Goal: Task Accomplishment & Management: Manage account settings

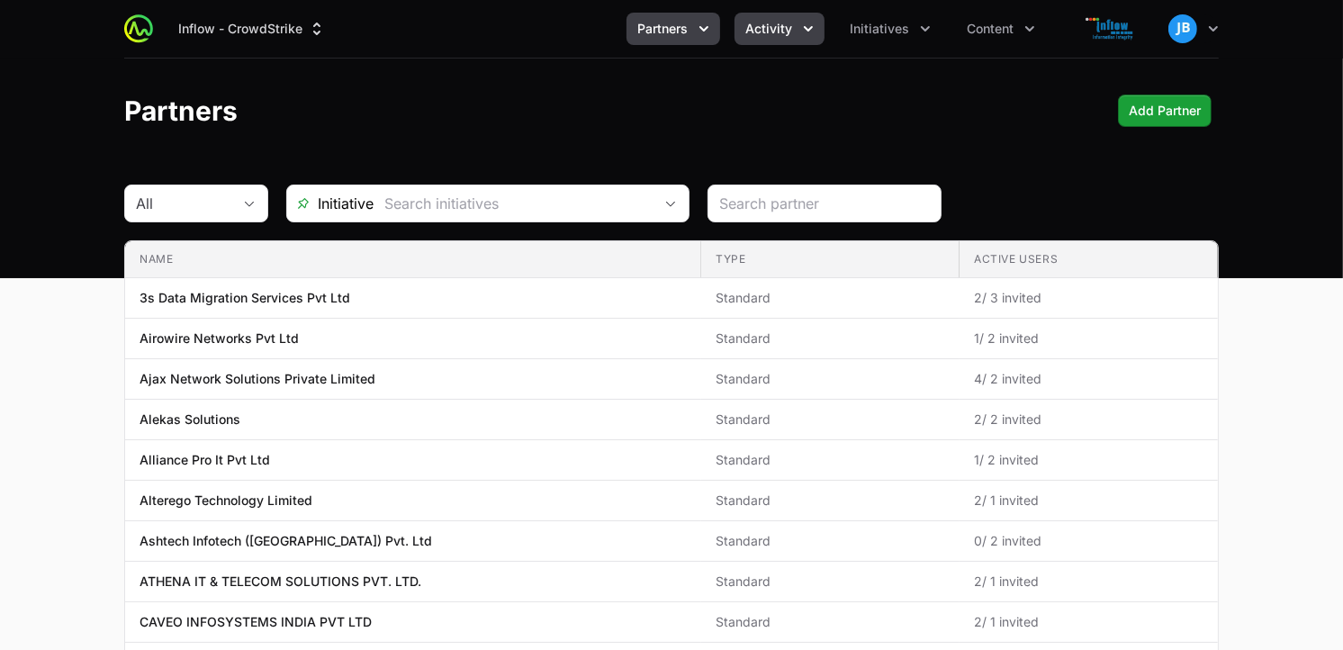
click at [788, 31] on span "Activity" at bounding box center [768, 29] width 47 height 18
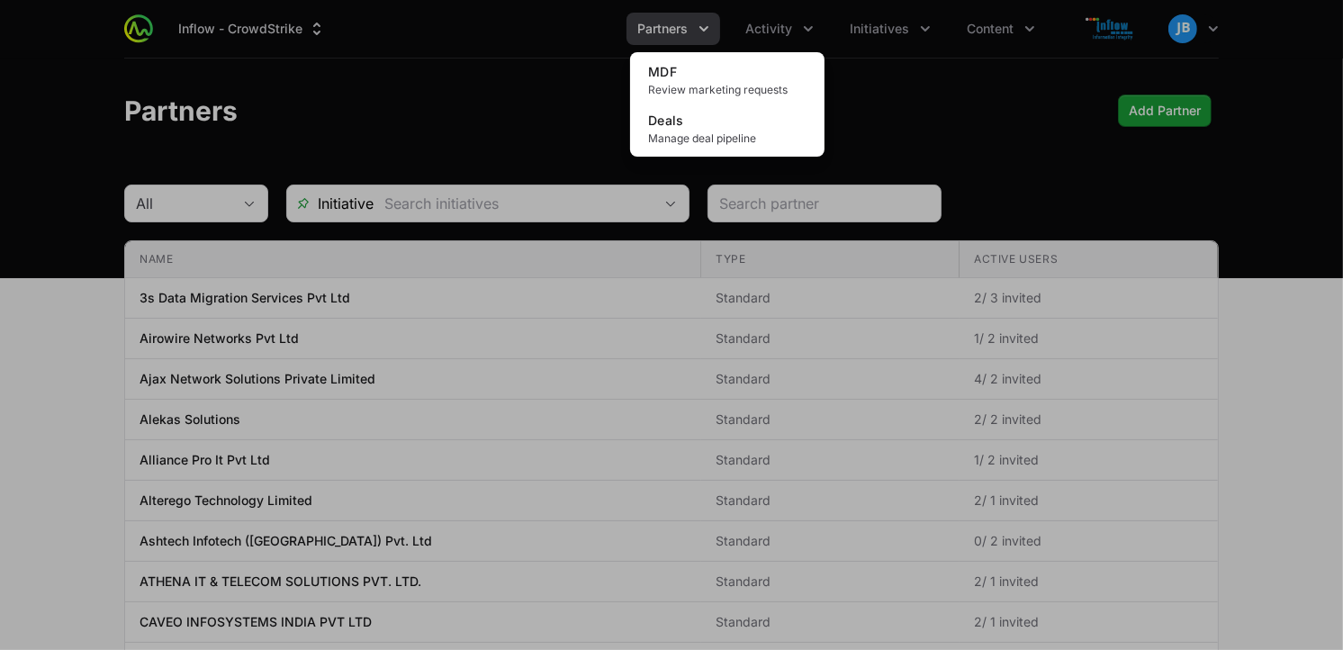
click at [928, 32] on div "Activity menu" at bounding box center [671, 325] width 1343 height 650
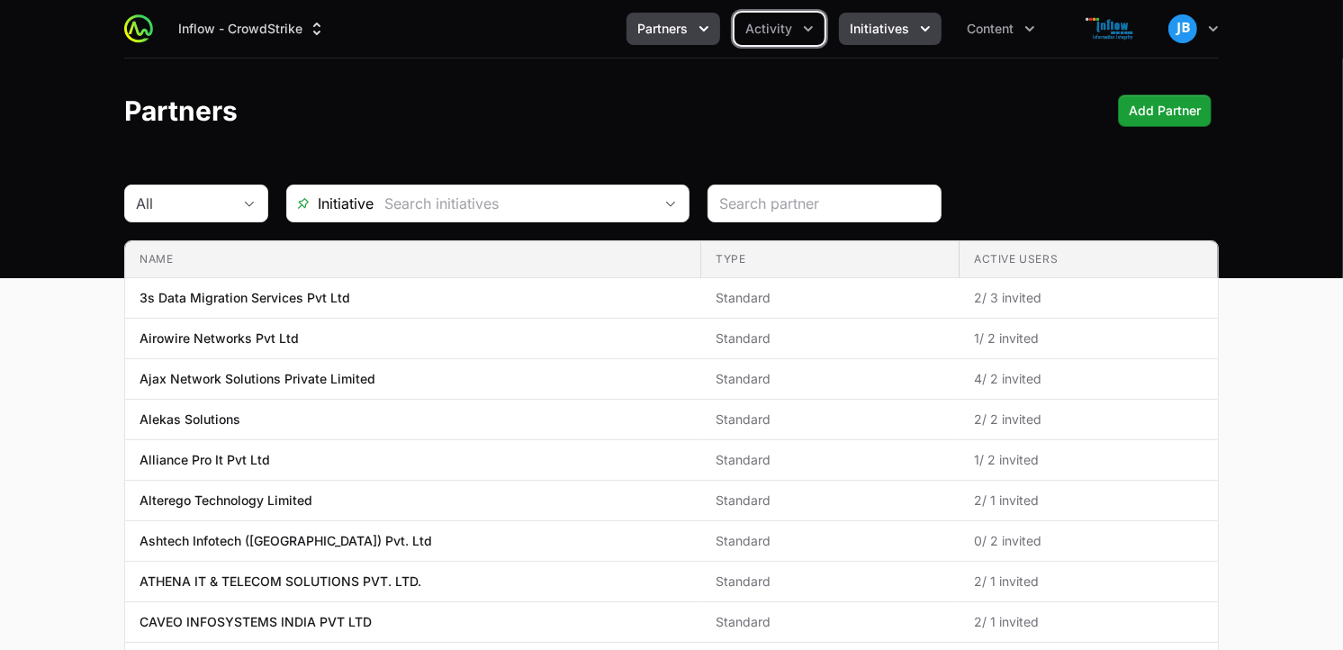
click at [913, 23] on button "Initiatives" at bounding box center [890, 29] width 103 height 32
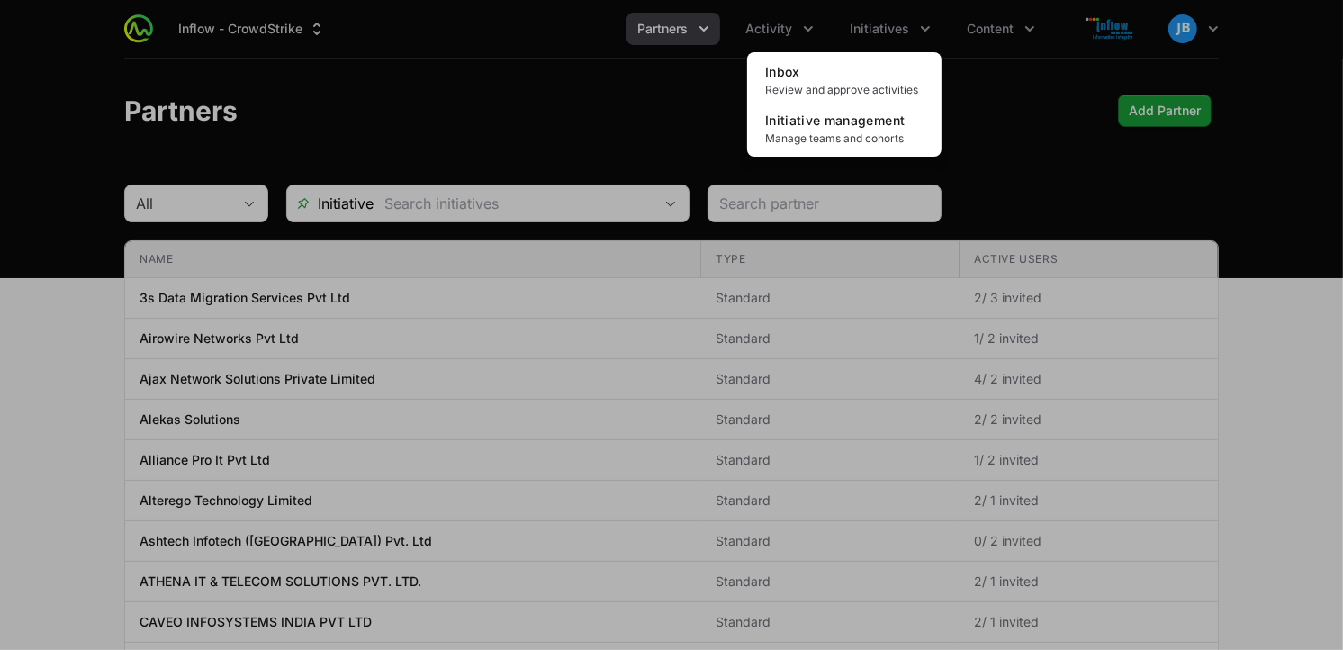
click at [715, 19] on div "Initiatives menu" at bounding box center [671, 325] width 1343 height 650
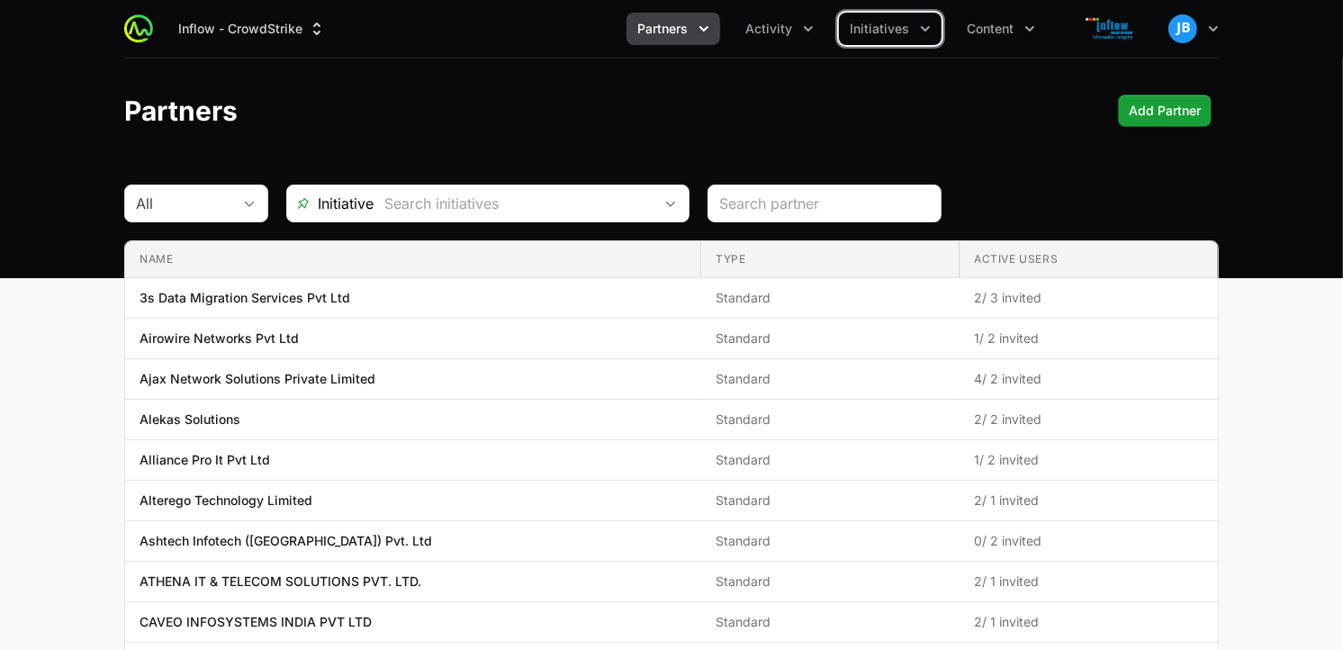
click at [709, 22] on icon "Partners menu" at bounding box center [704, 29] width 18 height 18
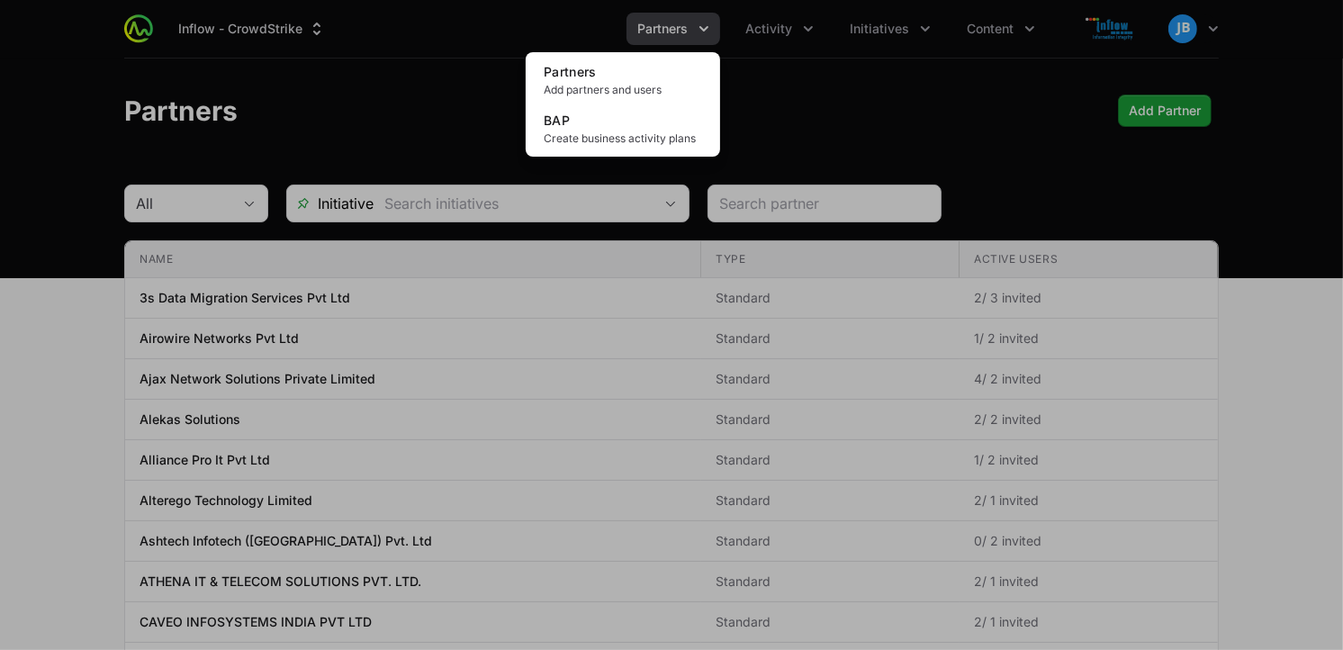
click at [999, 32] on div "Partners menu" at bounding box center [671, 325] width 1343 height 650
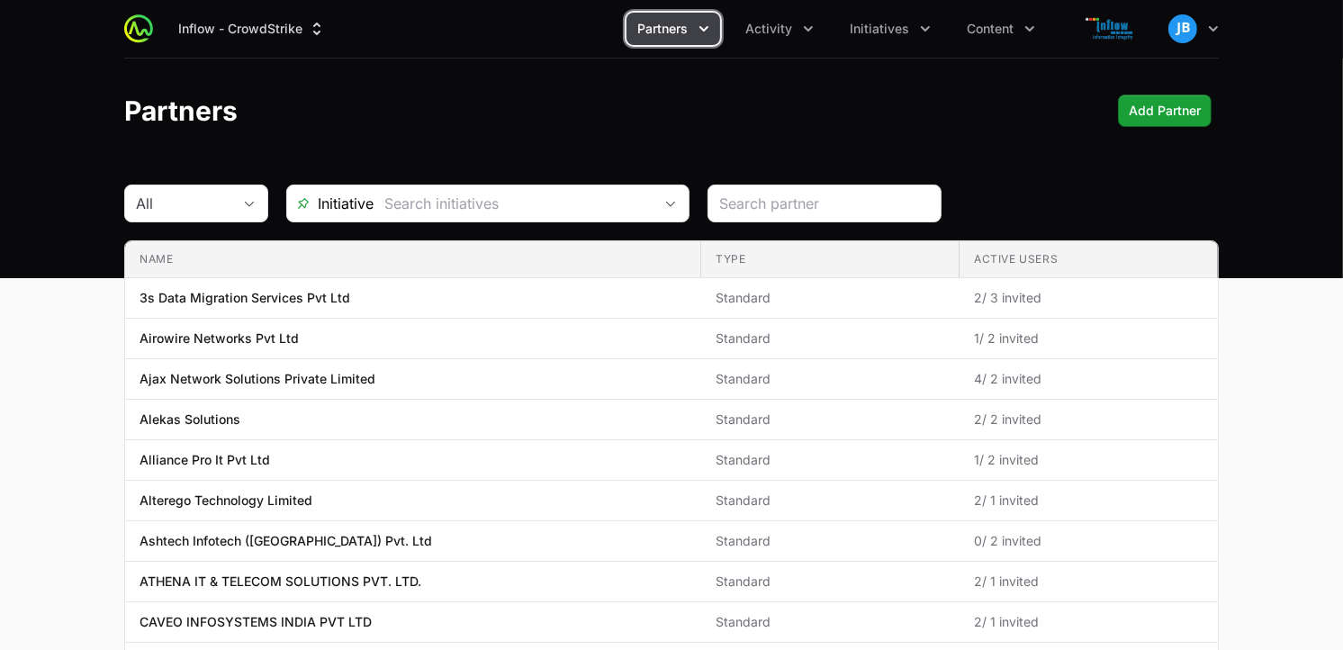
click at [999, 32] on span "Content" at bounding box center [990, 29] width 47 height 18
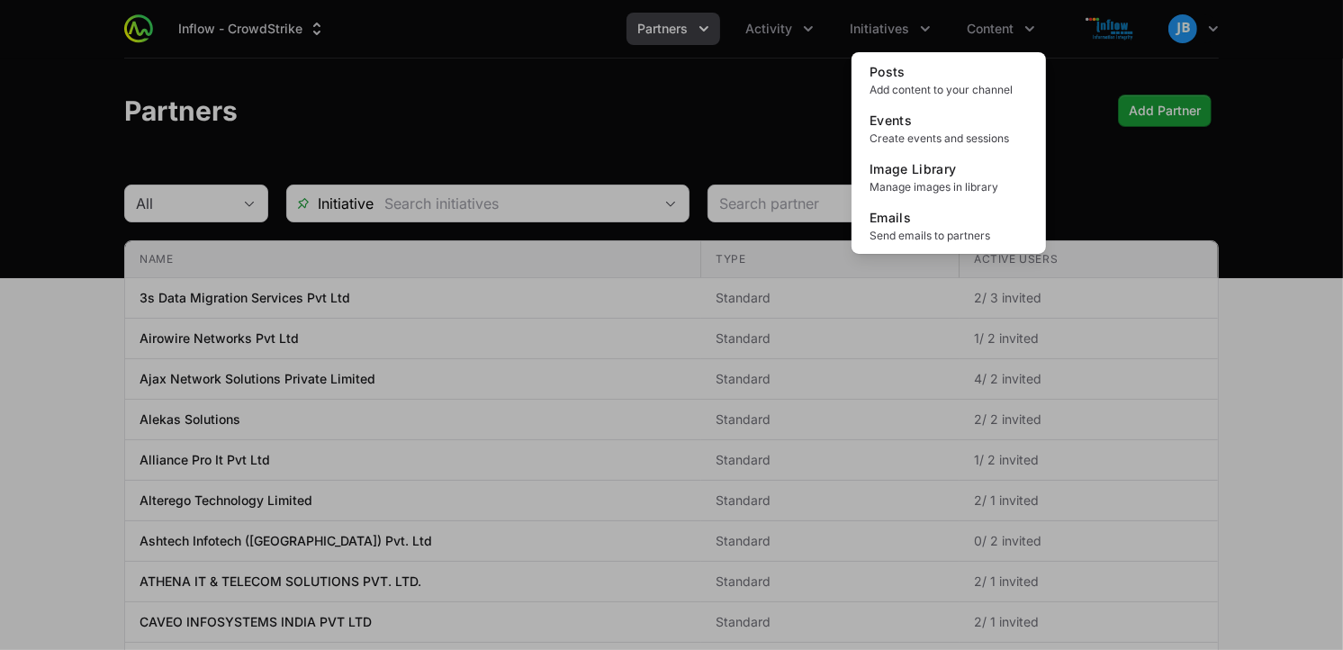
click at [905, 32] on div "Content menu" at bounding box center [671, 325] width 1343 height 650
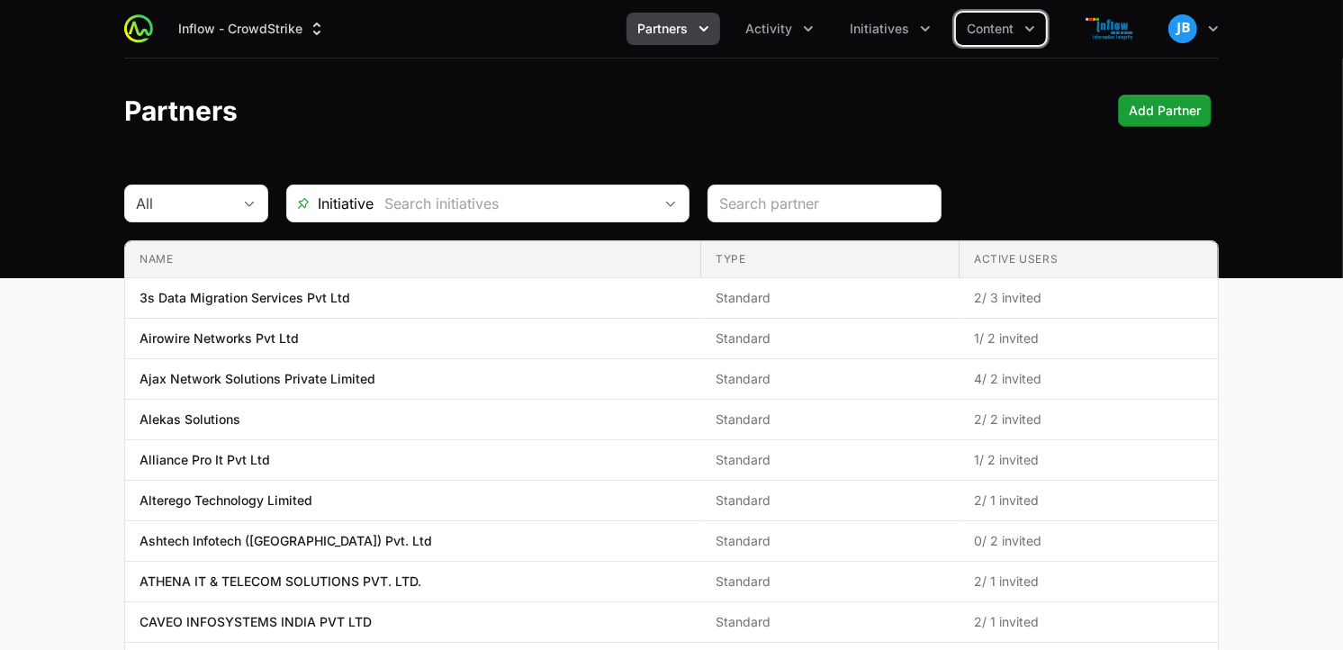
click at [905, 32] on span "Initiatives" at bounding box center [879, 29] width 59 height 18
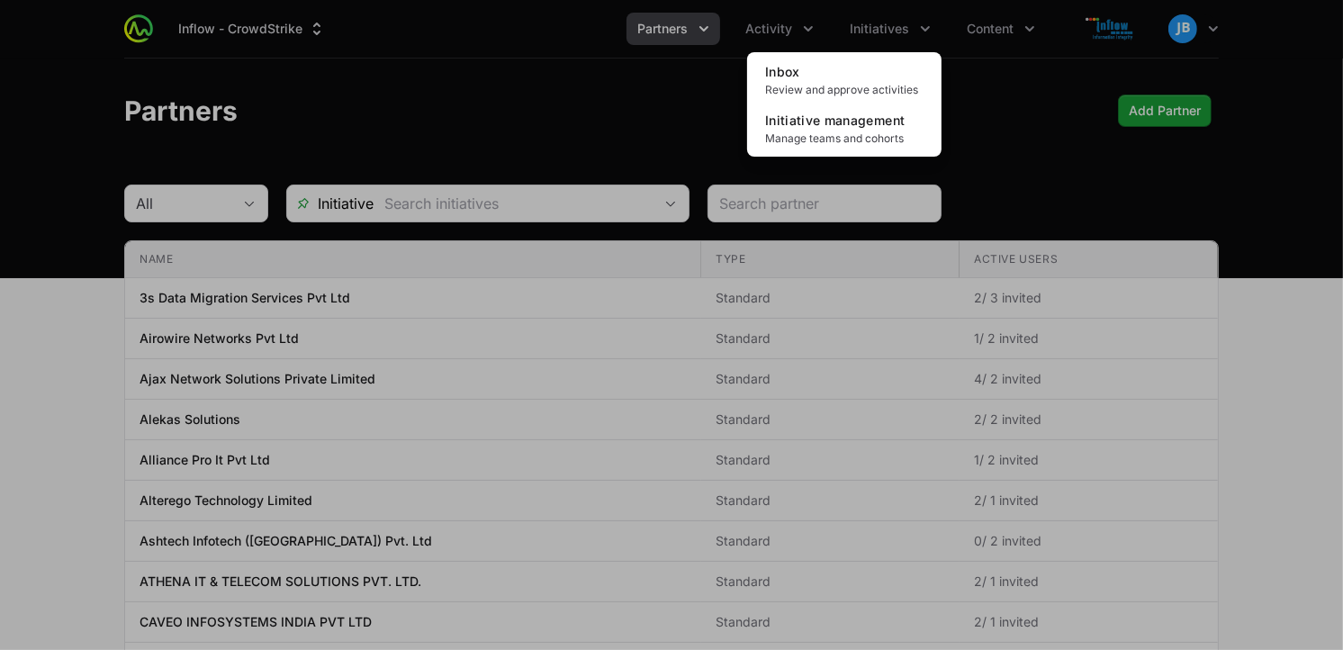
click at [793, 25] on div "Initiatives menu" at bounding box center [671, 325] width 1343 height 650
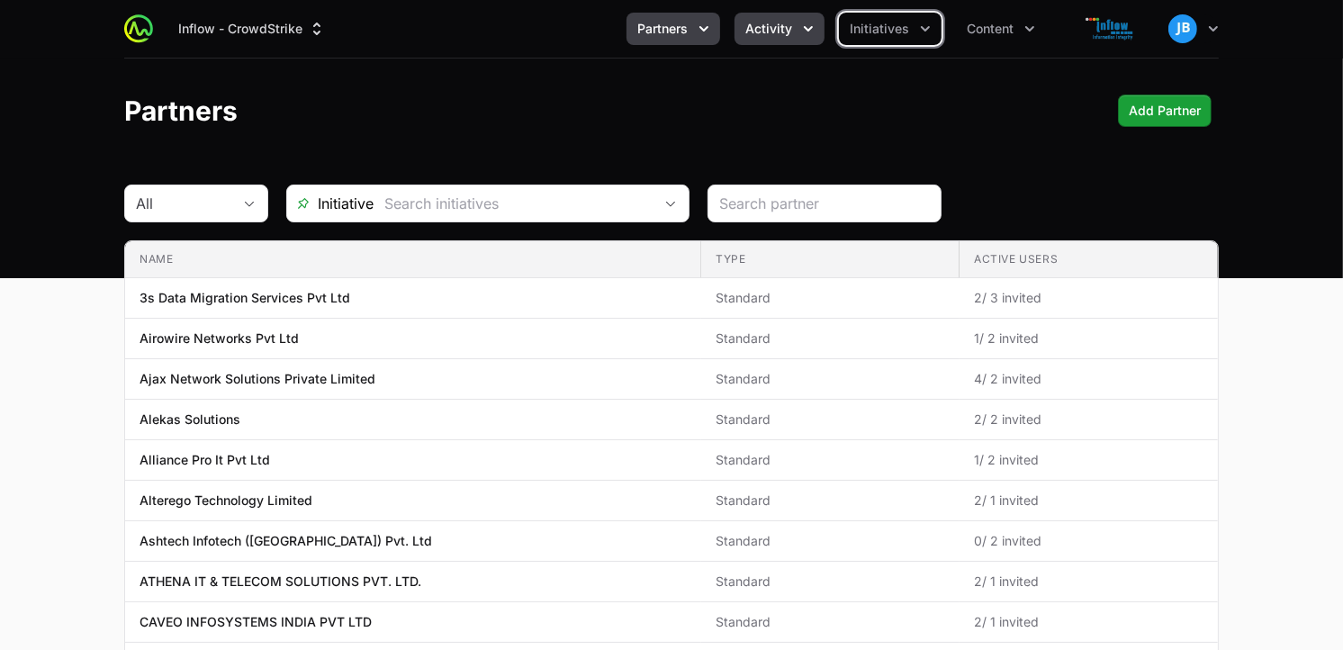
click at [792, 28] on span "Activity" at bounding box center [768, 29] width 47 height 18
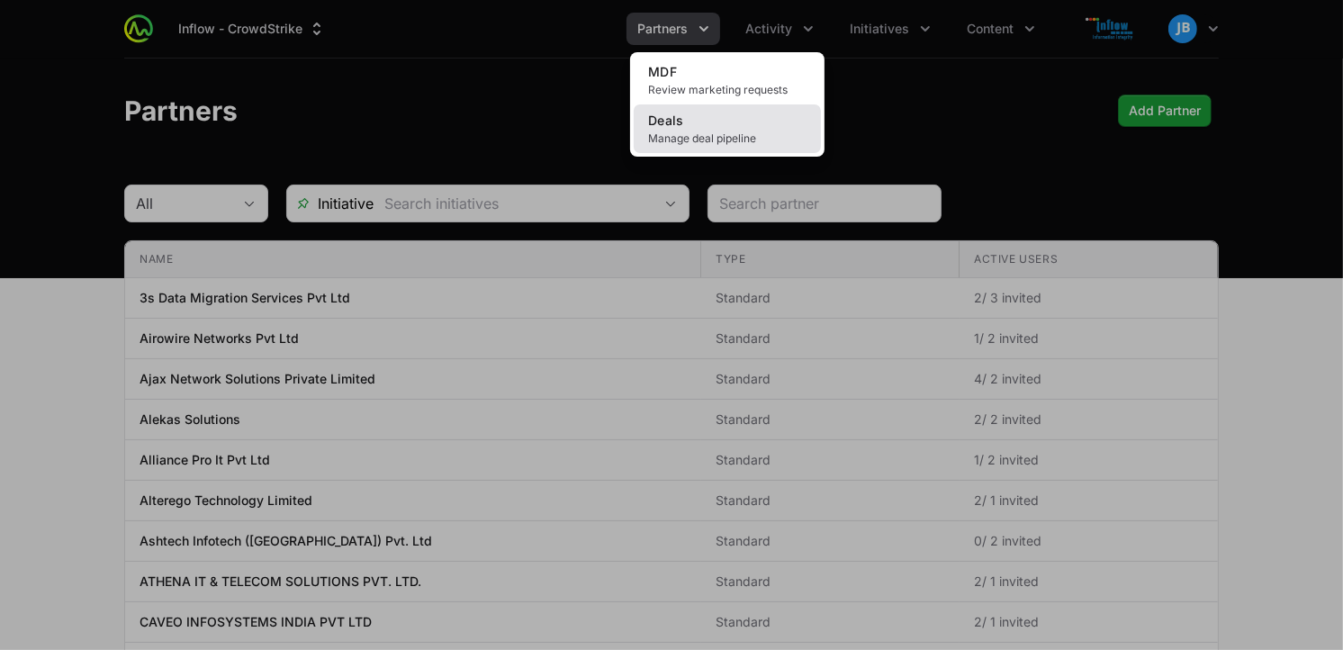
click at [740, 121] on link "Deals Manage deal pipeline" at bounding box center [727, 128] width 187 height 49
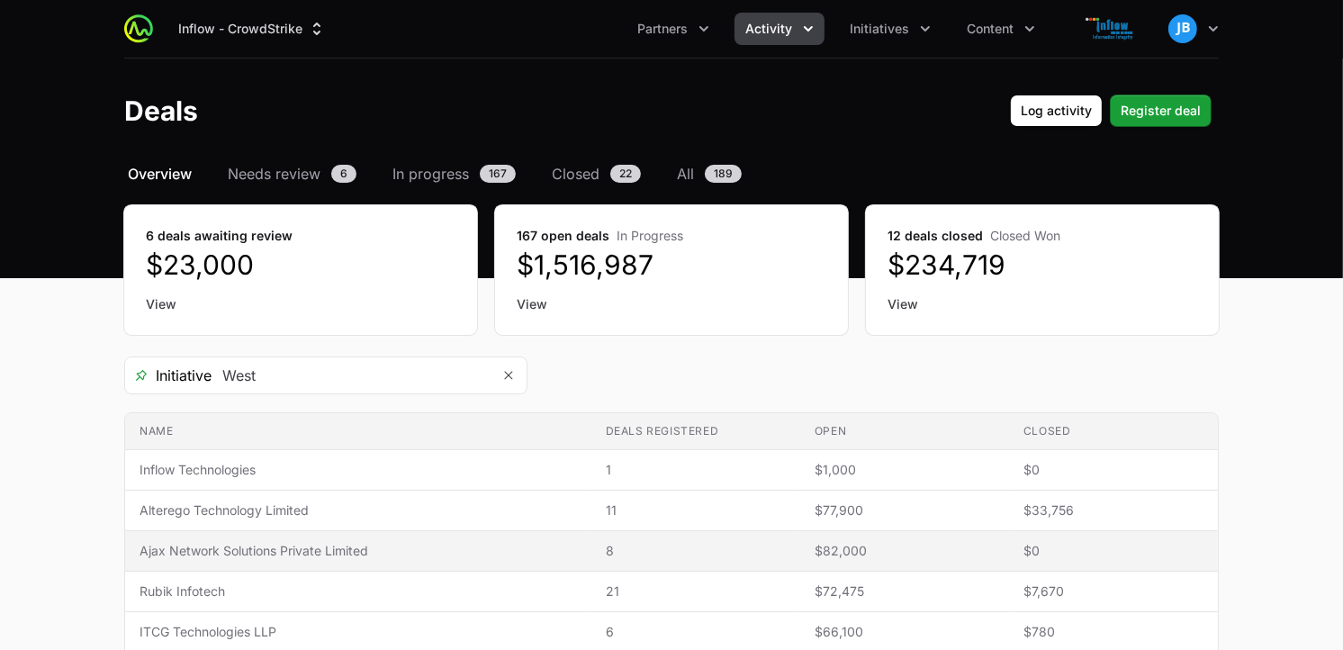
click at [284, 544] on span "Ajax Network Solutions Private Limited" at bounding box center [358, 551] width 437 height 18
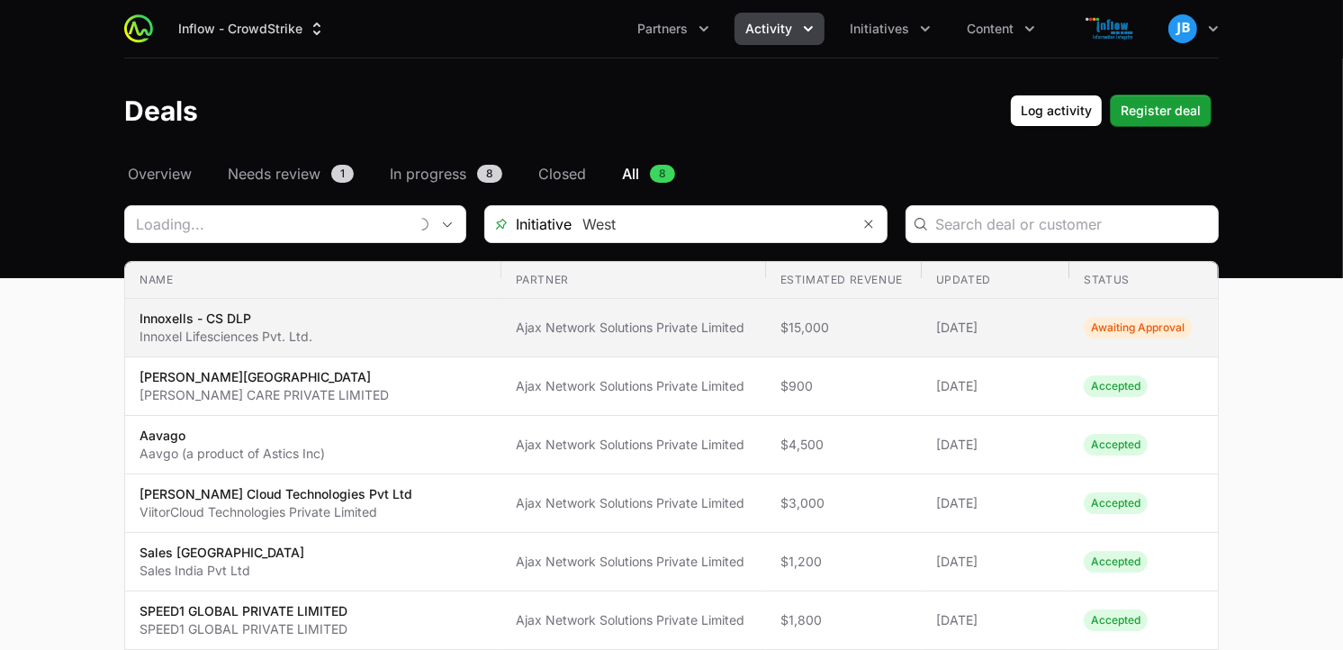
type input "Ajax Network Solutions Private Limited"
click at [1064, 319] on td "Updated [DATE]" at bounding box center [996, 328] width 149 height 59
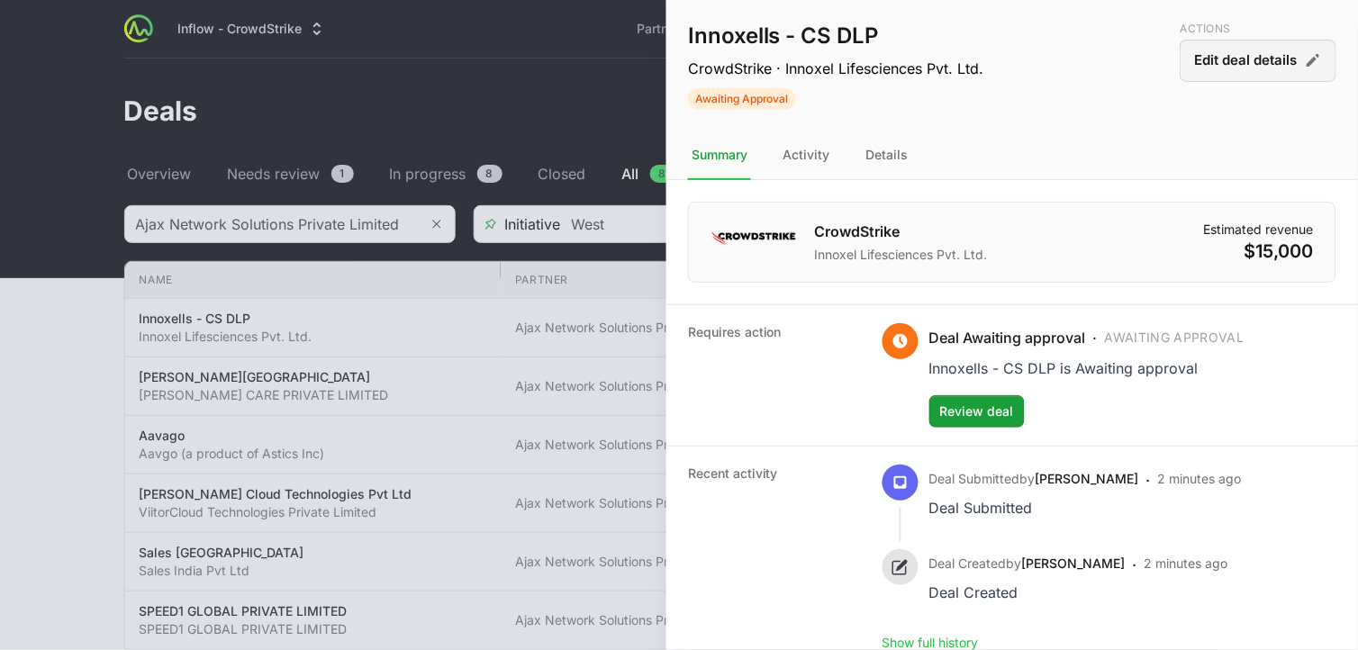
click at [1303, 60] on icon "Deal actions" at bounding box center [1312, 60] width 18 height 18
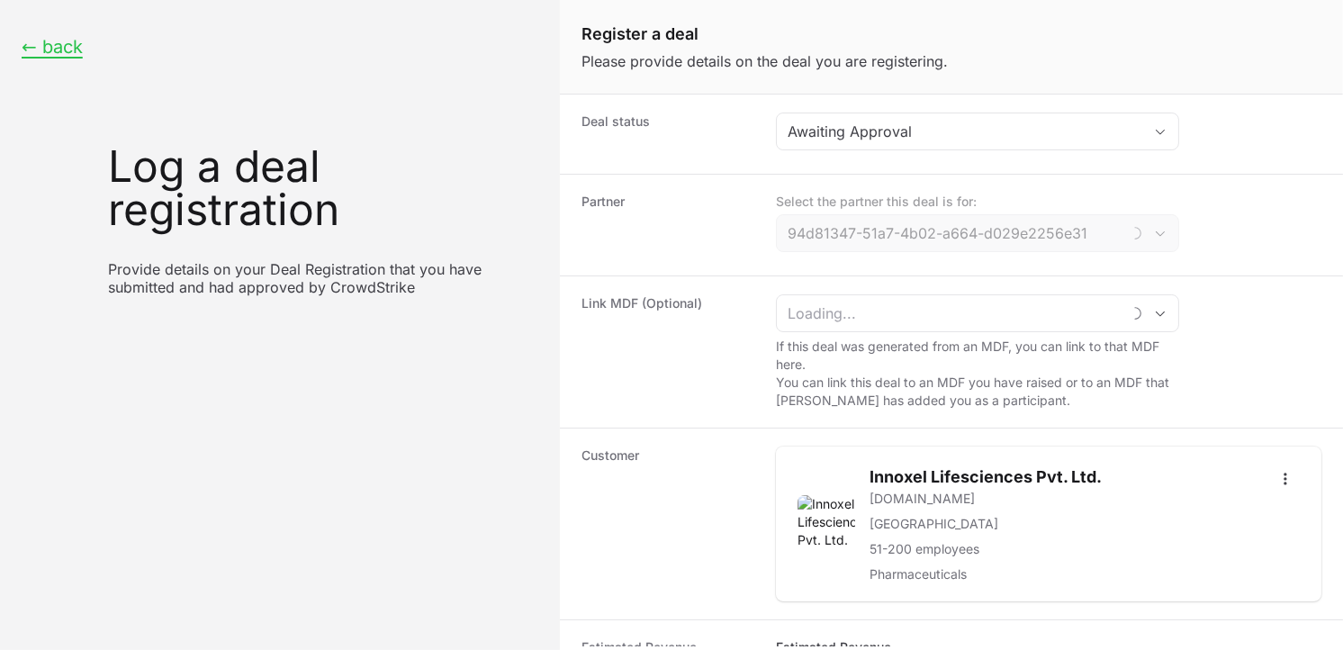
type input "Ajax Network Solutions Private Limited"
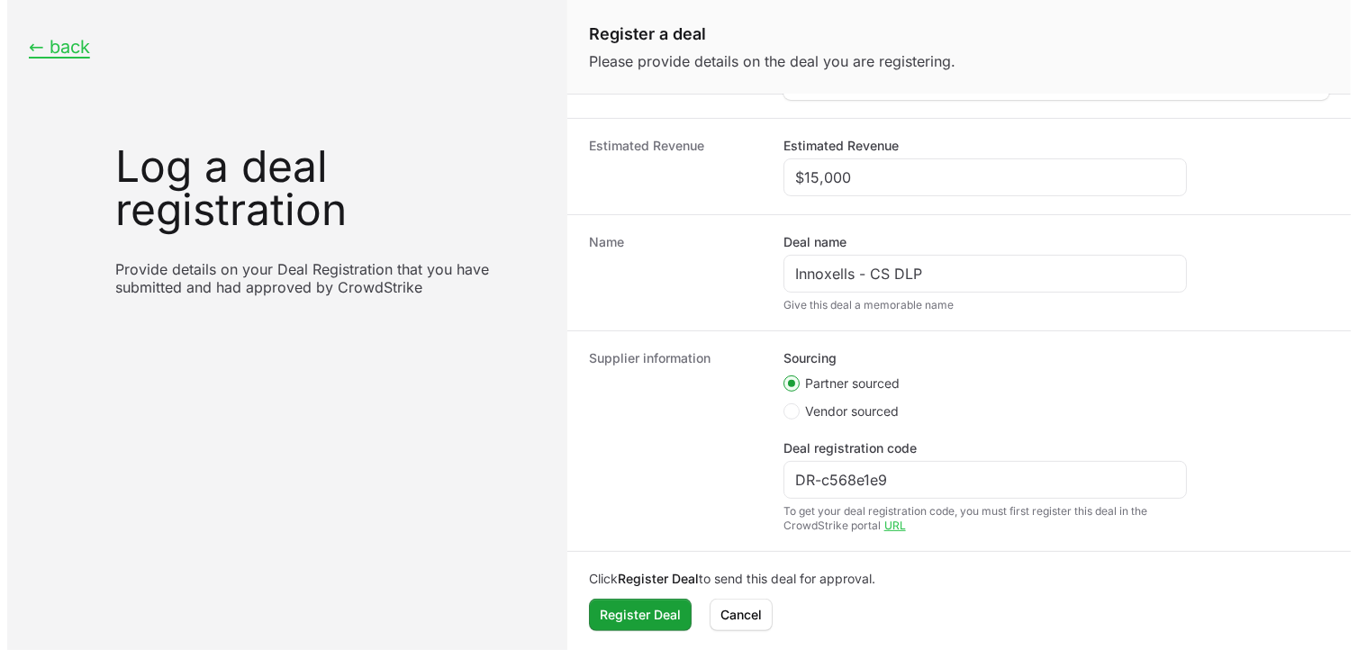
scroll to position [506, 0]
click at [861, 158] on div "$15,000" at bounding box center [977, 175] width 403 height 38
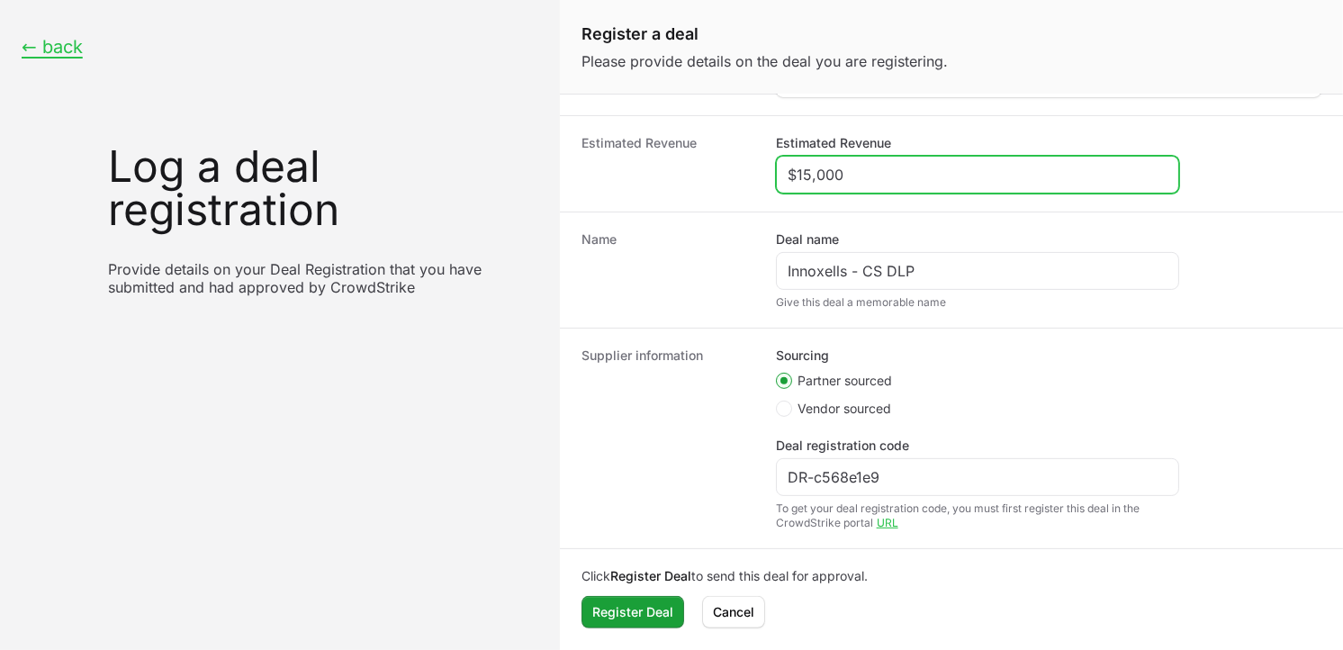
drag, startPoint x: 852, startPoint y: 168, endPoint x: 680, endPoint y: 157, distance: 173.2
click at [680, 157] on div "Estimated Revenue Estimated Revenue $15,000" at bounding box center [951, 163] width 783 height 96
type input "$5,000"
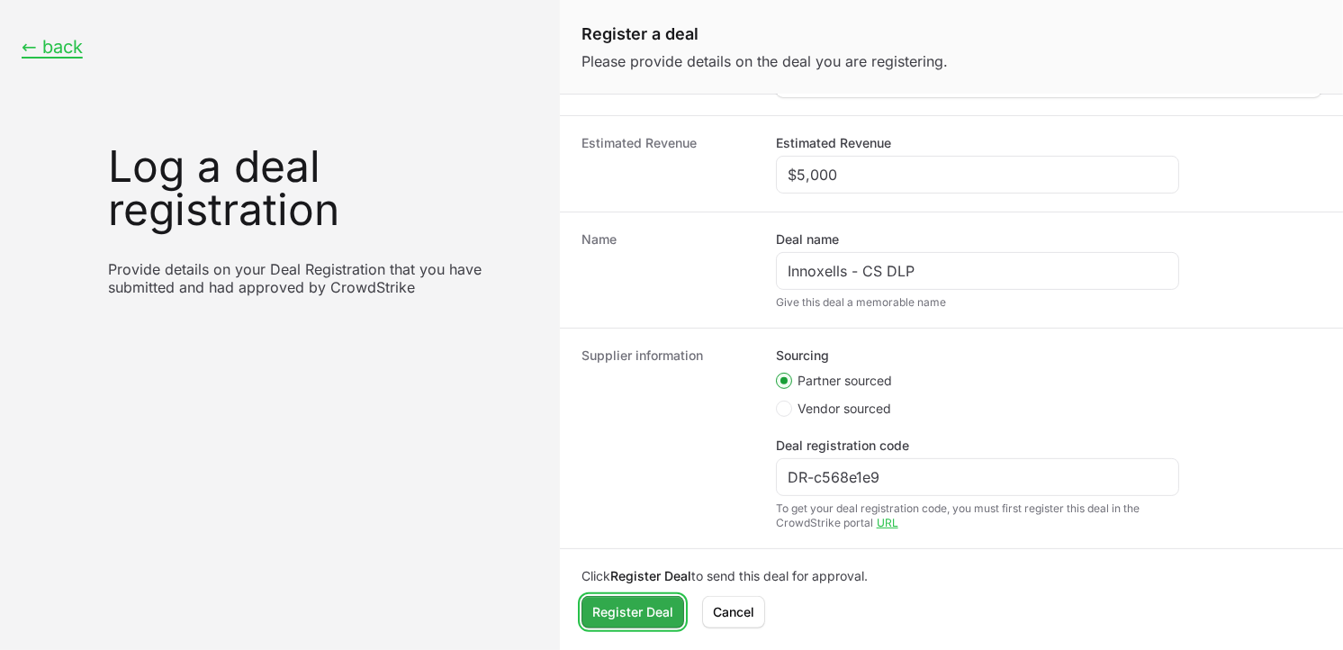
click at [649, 604] on span "Register Deal" at bounding box center [632, 612] width 81 height 22
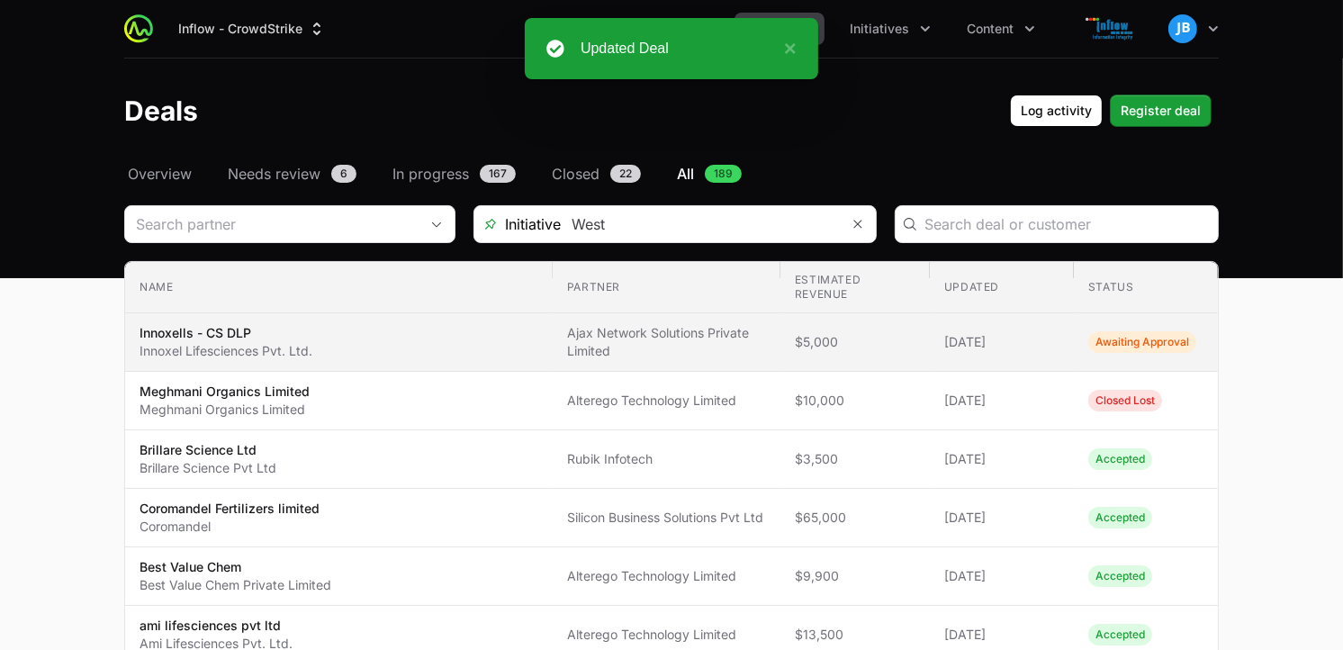
click at [825, 335] on span "$5,000" at bounding box center [855, 342] width 121 height 18
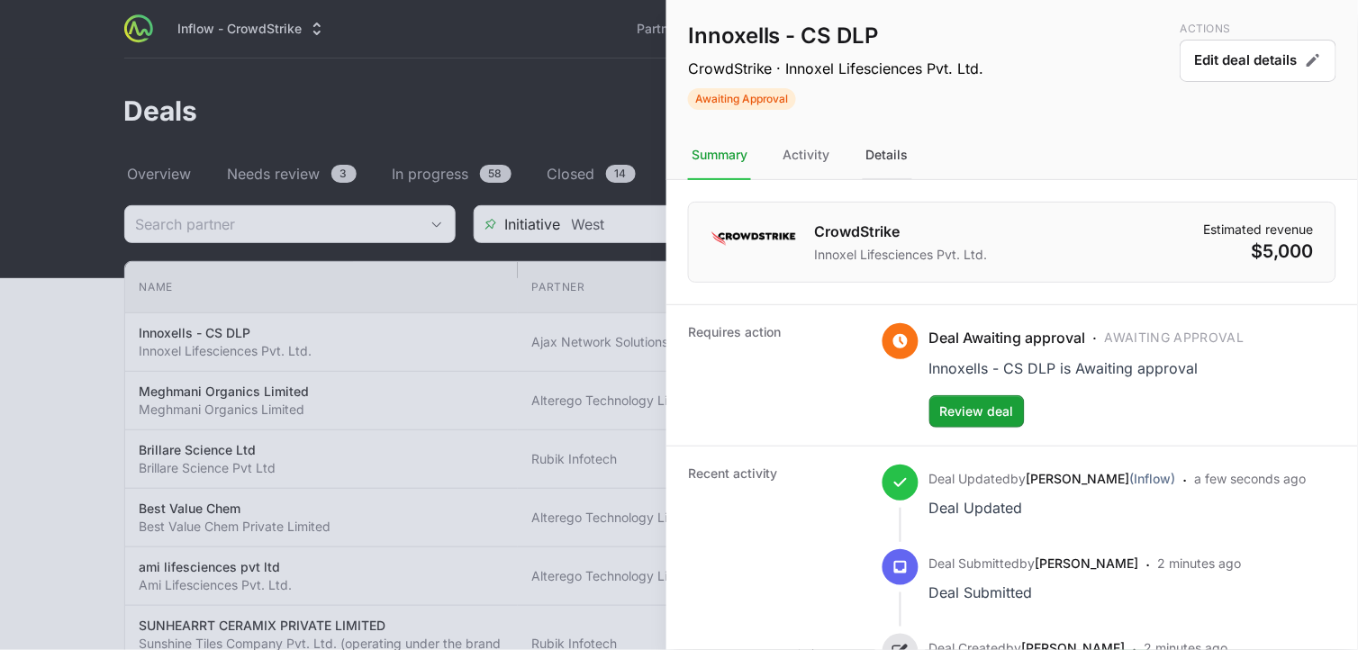
click at [898, 154] on div "Details" at bounding box center [887, 155] width 50 height 49
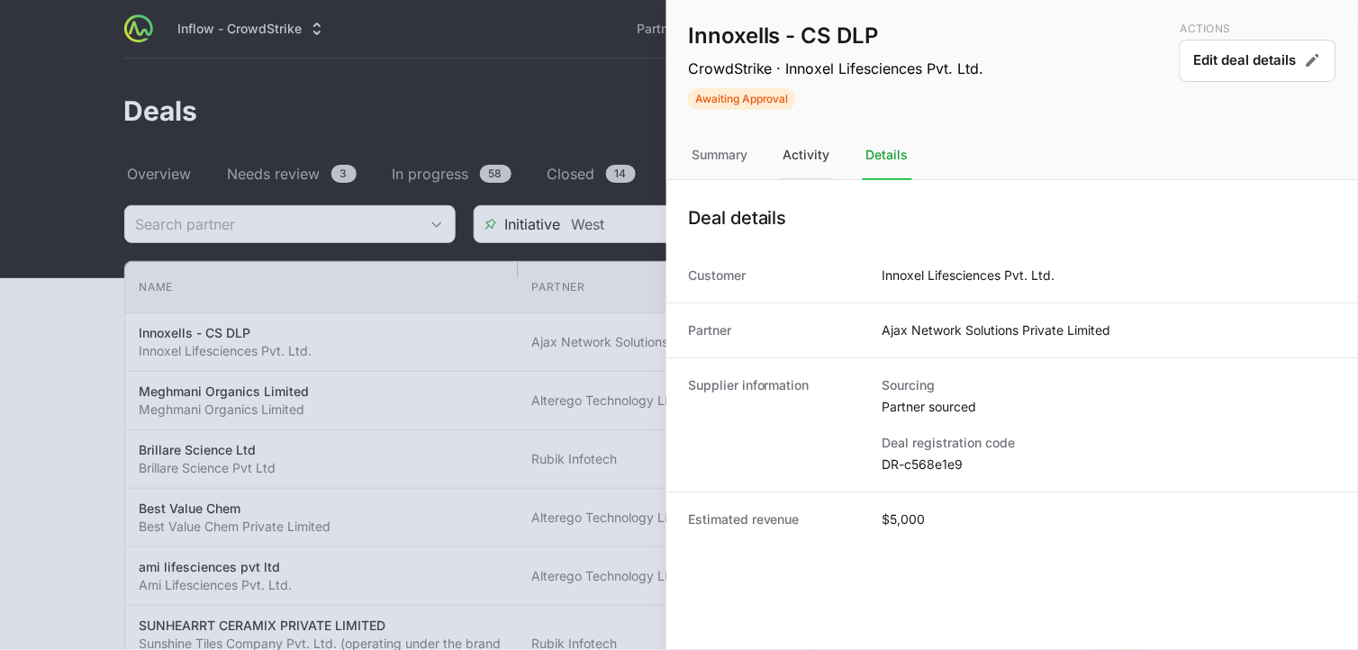
click at [824, 158] on div "Activity" at bounding box center [807, 155] width 54 height 49
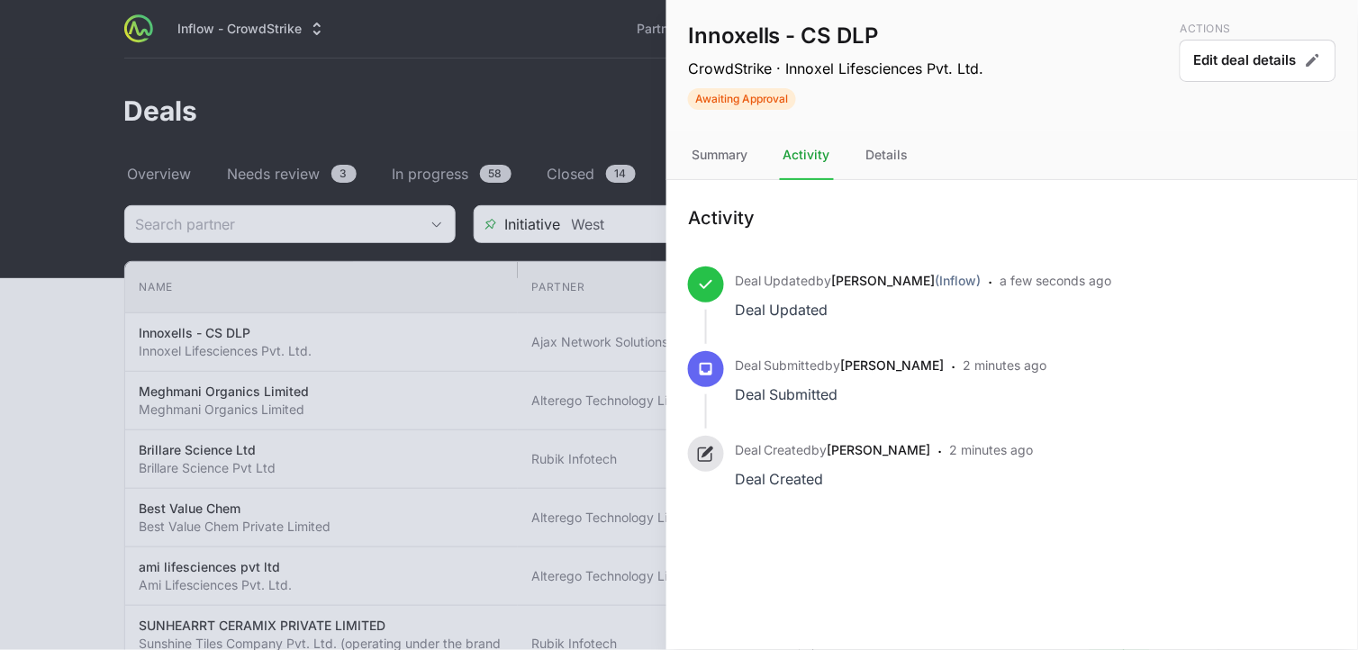
click at [762, 154] on nav "Summary Activity Details" at bounding box center [1011, 155] width 691 height 49
click at [738, 149] on div "Summary" at bounding box center [719, 155] width 63 height 49
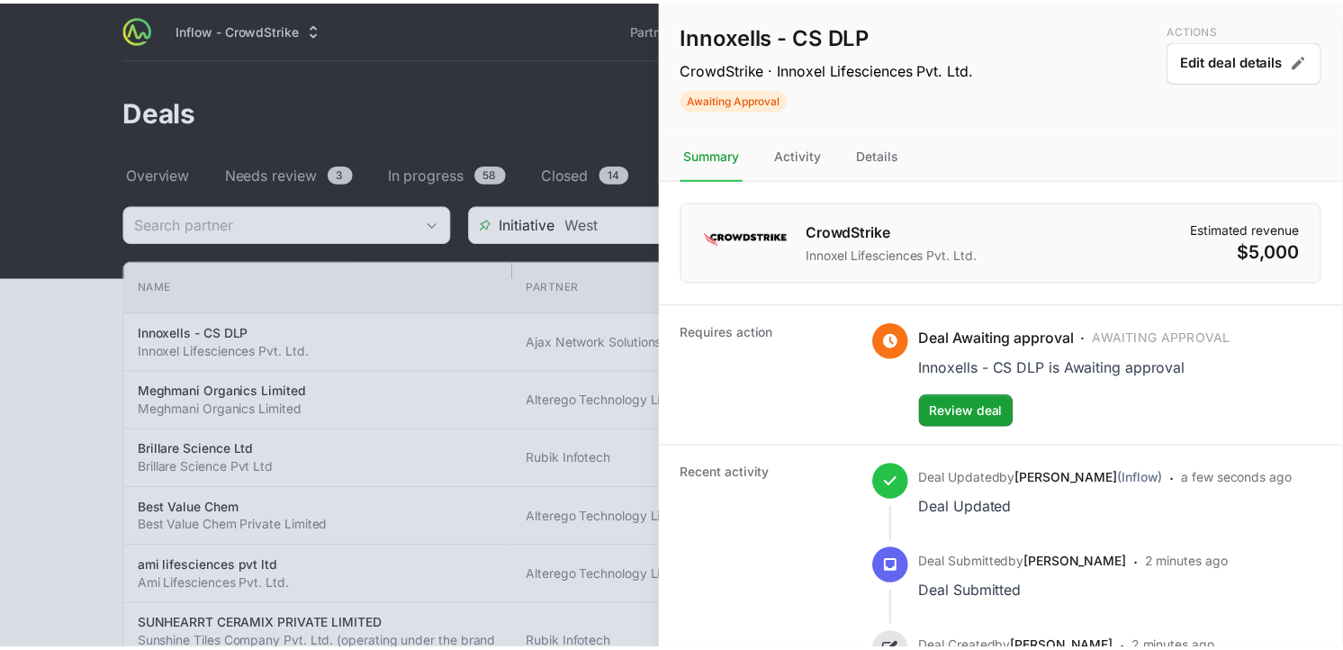
scroll to position [104, 0]
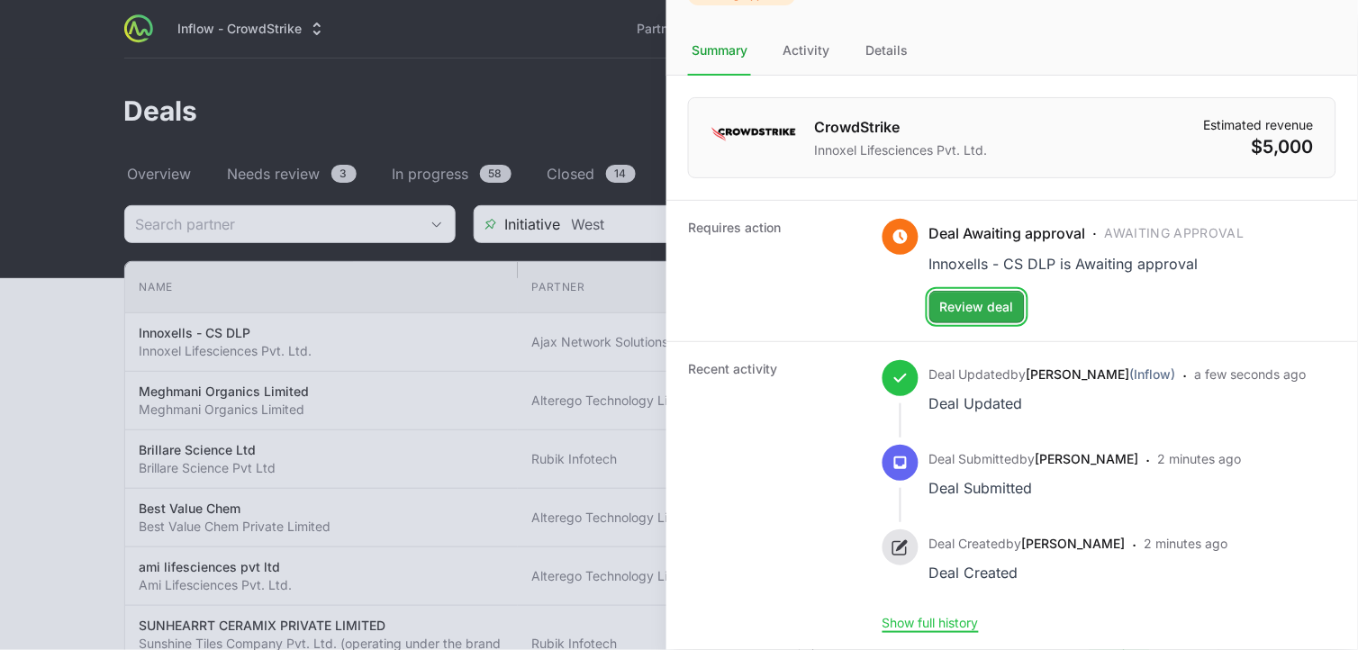
click at [997, 291] on button "Review deal Review deal" at bounding box center [976, 307] width 95 height 32
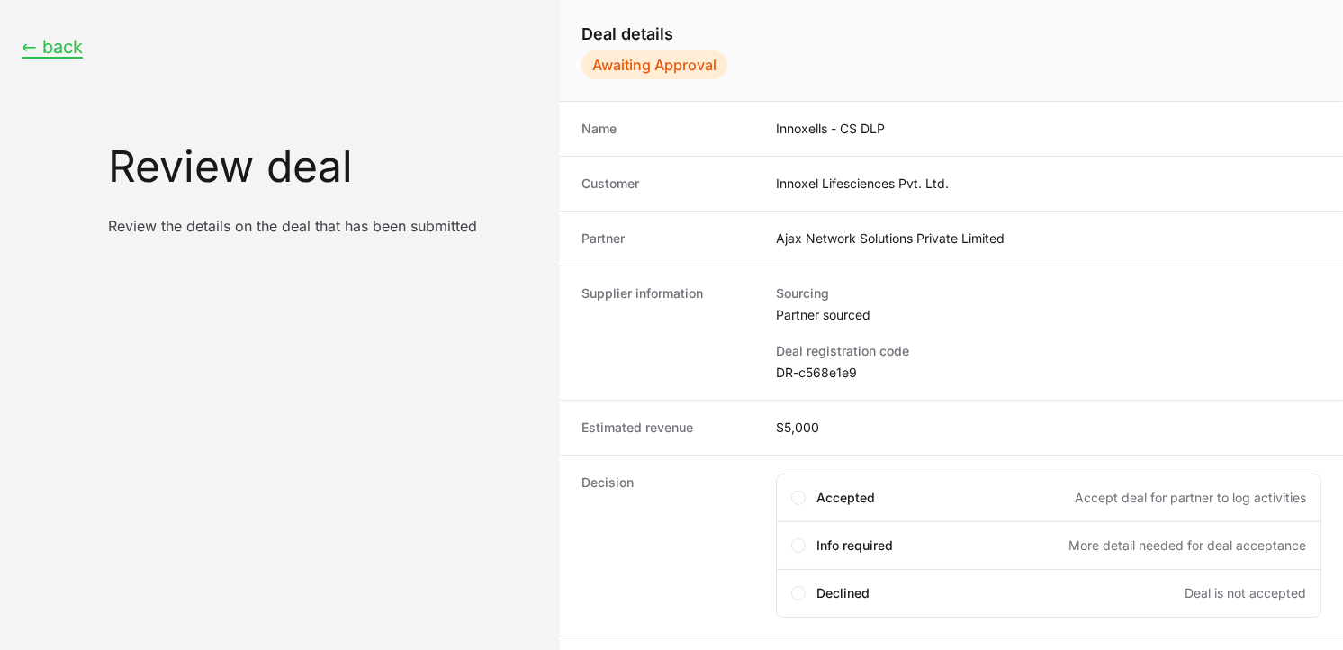
scroll to position [81, 0]
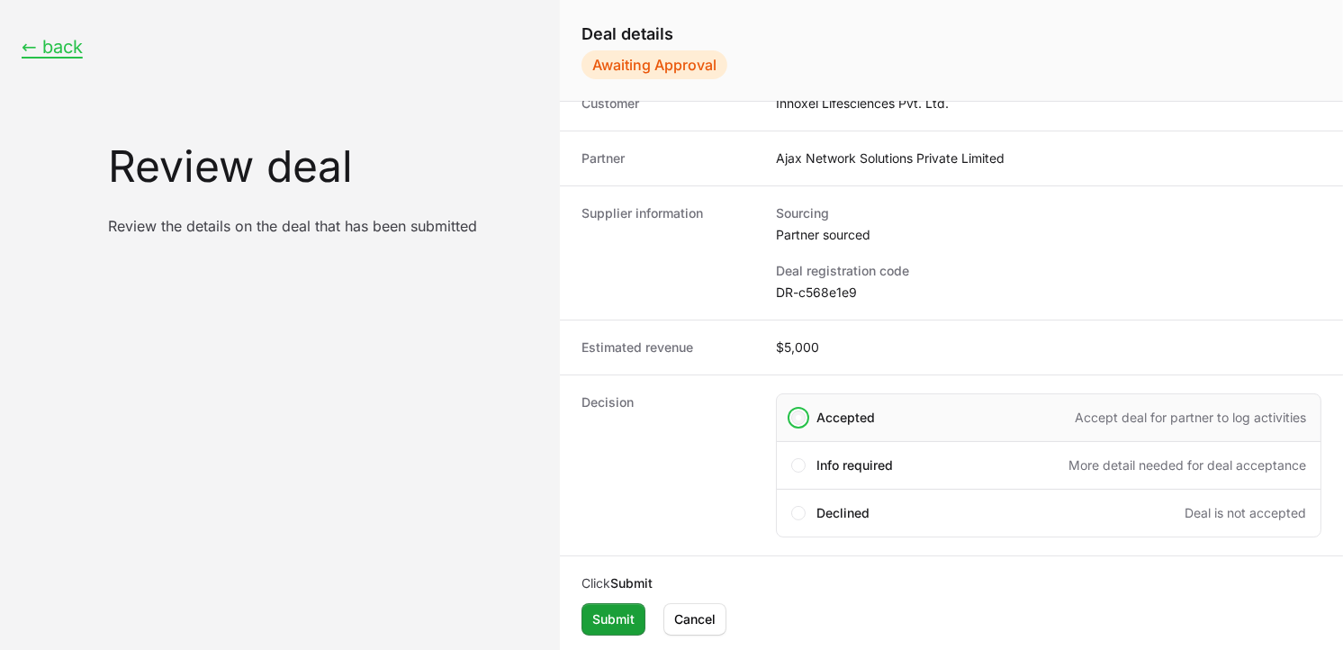
click at [802, 417] on span "Create deal form" at bounding box center [798, 417] width 14 height 14
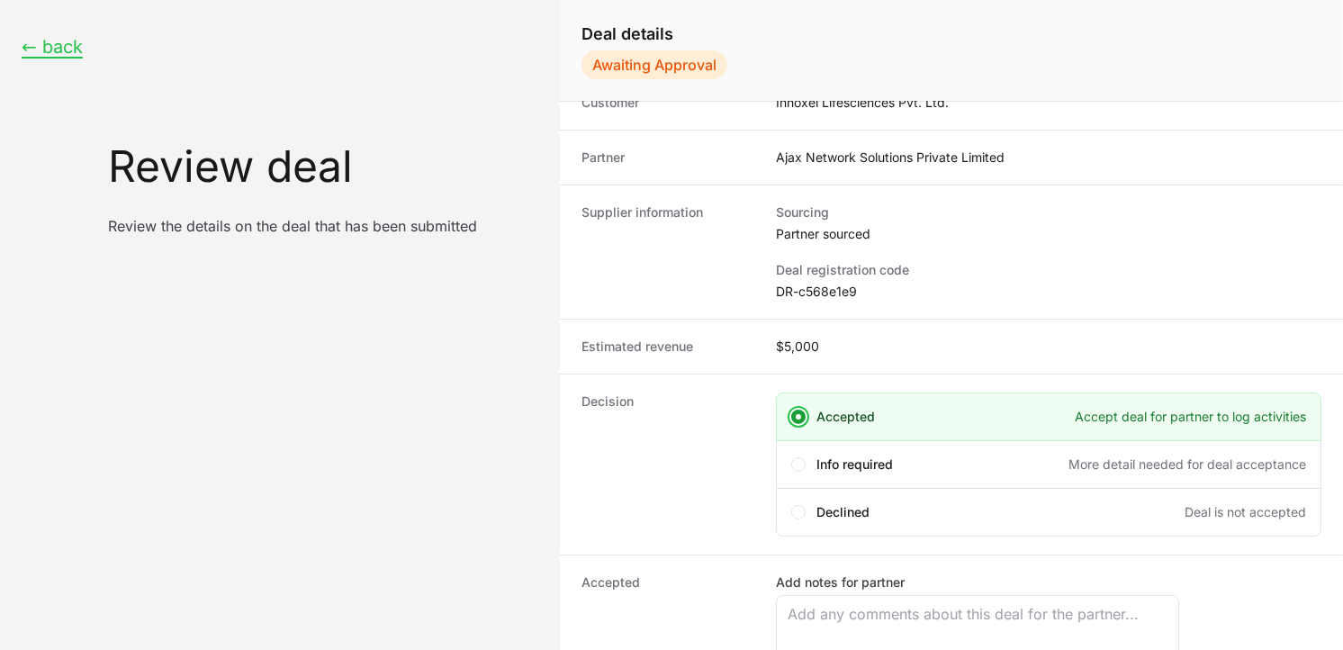
scroll to position [232, 0]
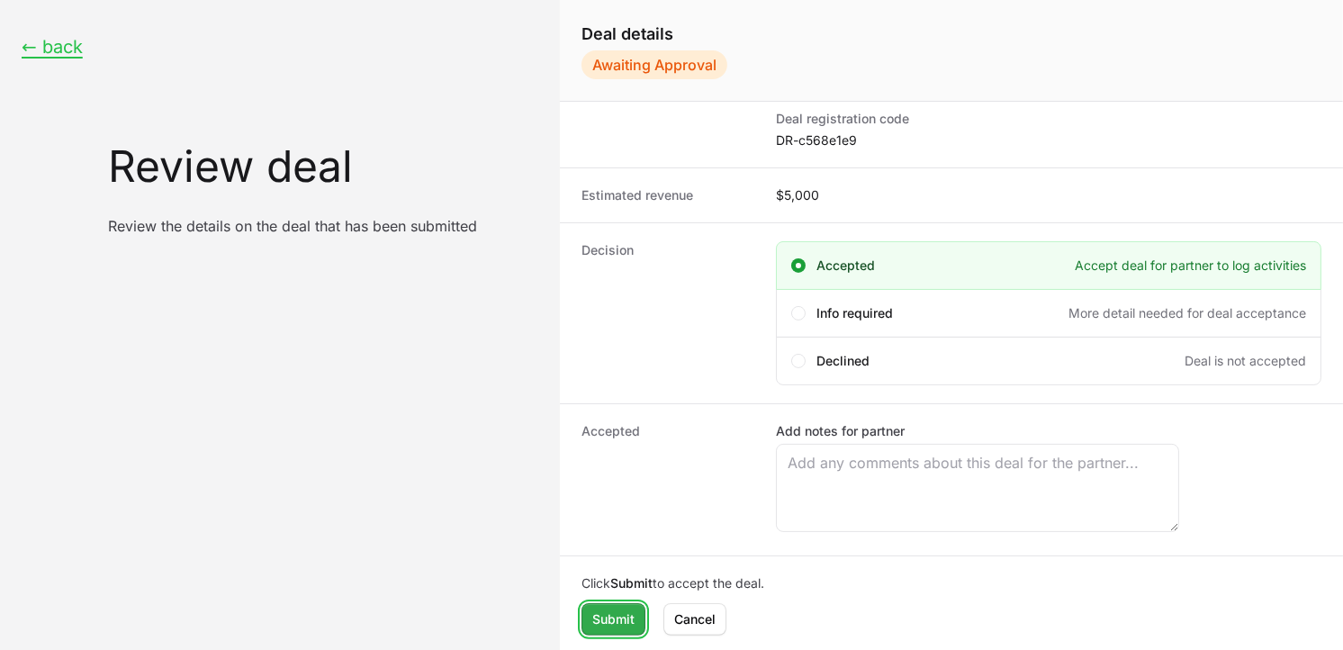
click at [605, 609] on span "Submit" at bounding box center [613, 620] width 42 height 22
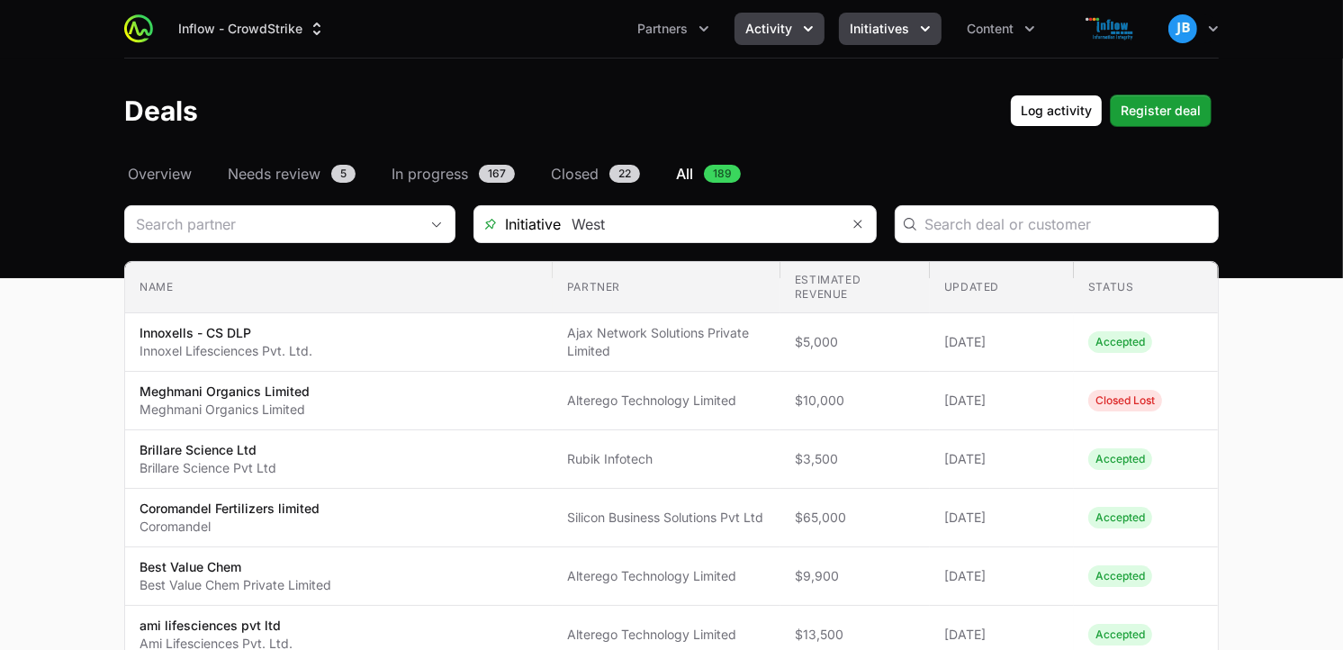
click at [925, 23] on icon "Initiatives menu" at bounding box center [925, 29] width 18 height 18
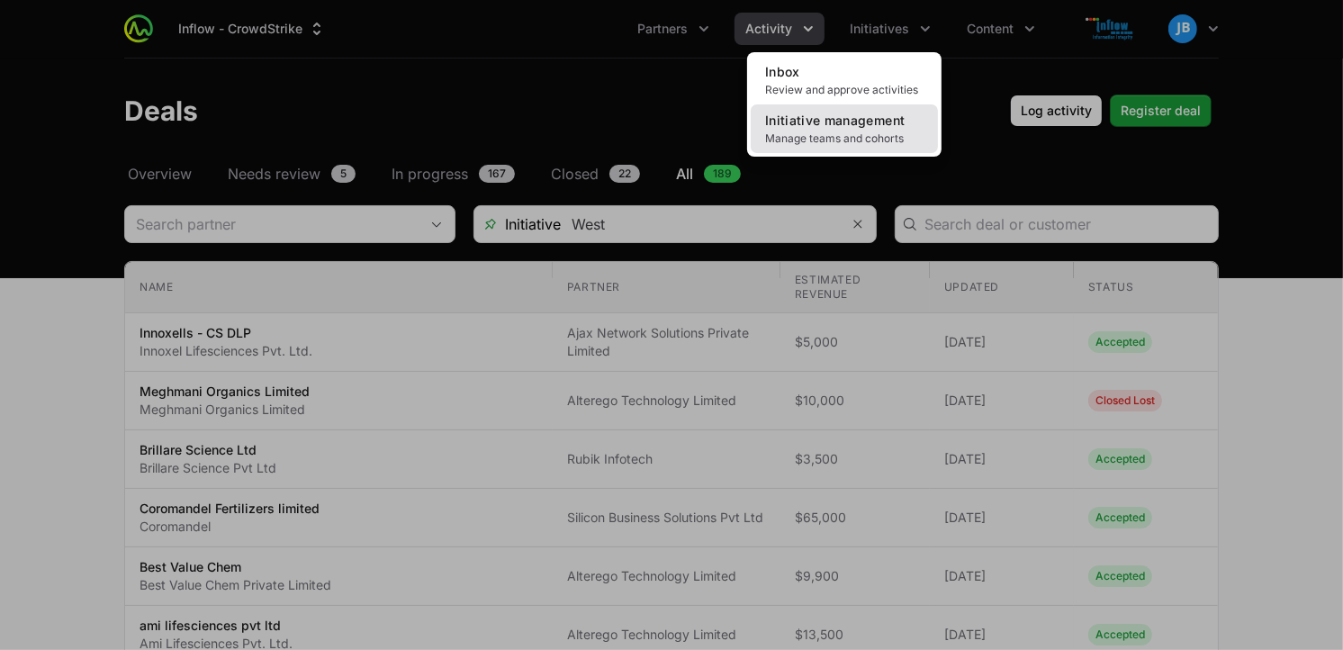
click at [871, 123] on span "Initiative management" at bounding box center [835, 120] width 140 height 15
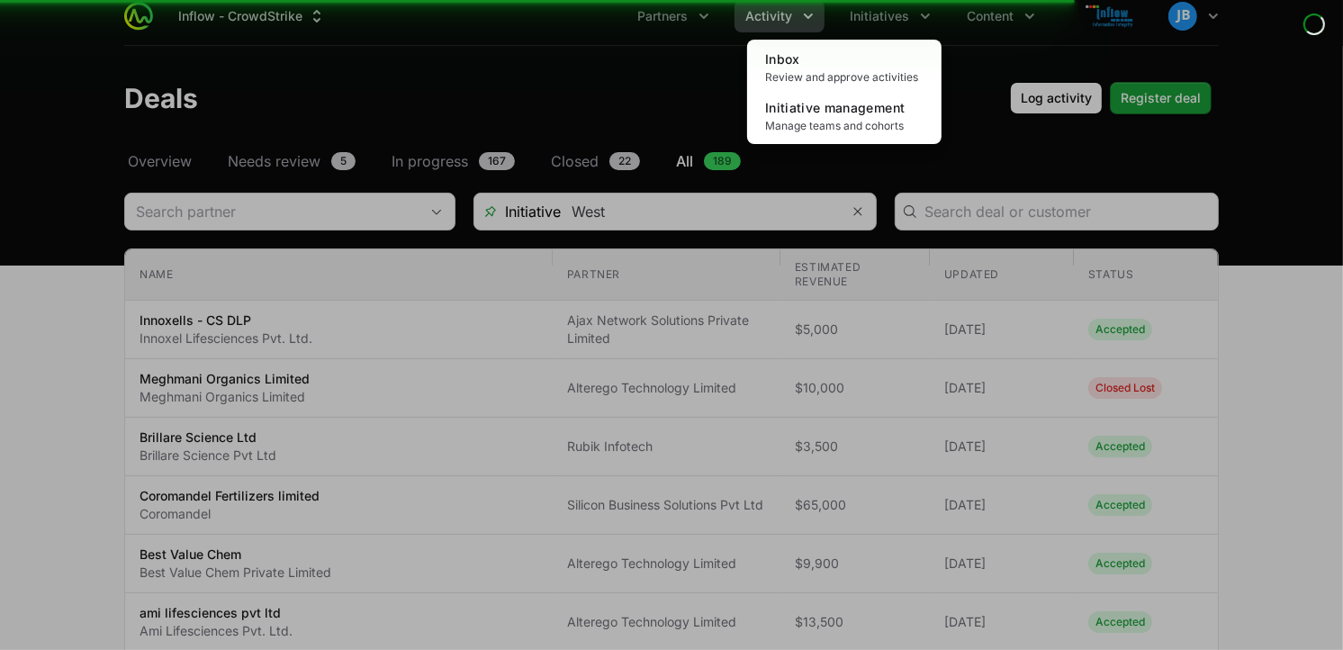
scroll to position [5, 0]
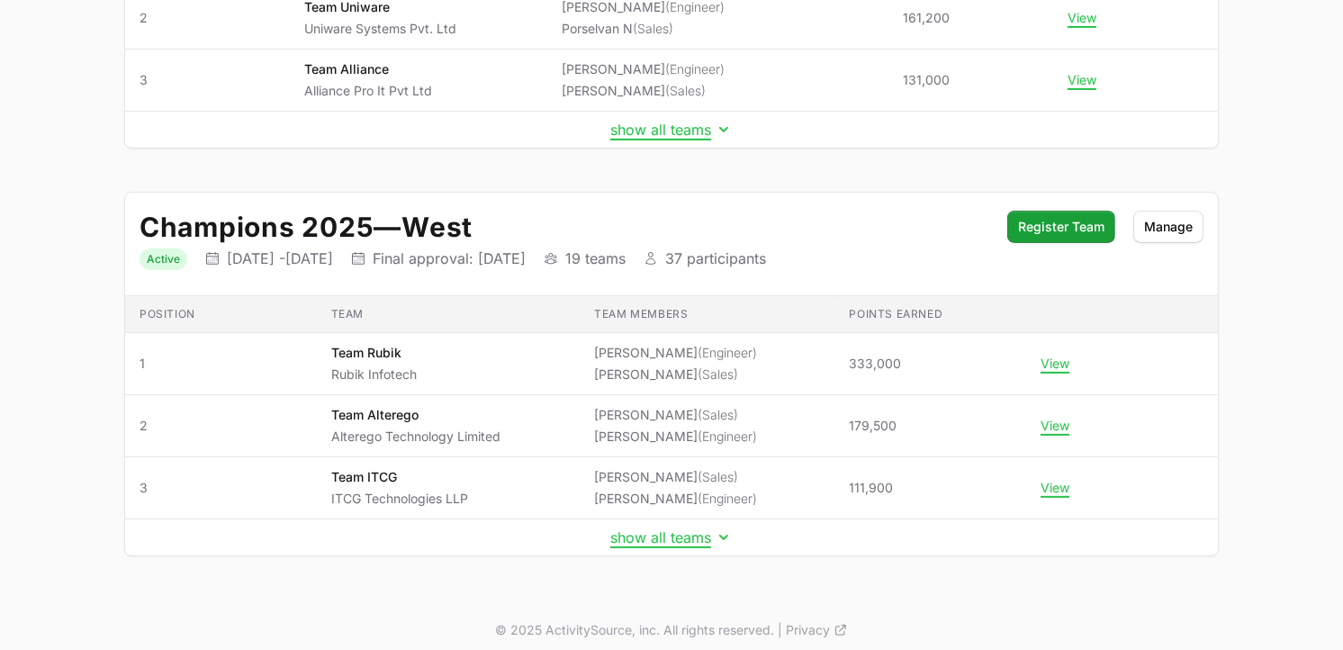
scroll to position [434, 0]
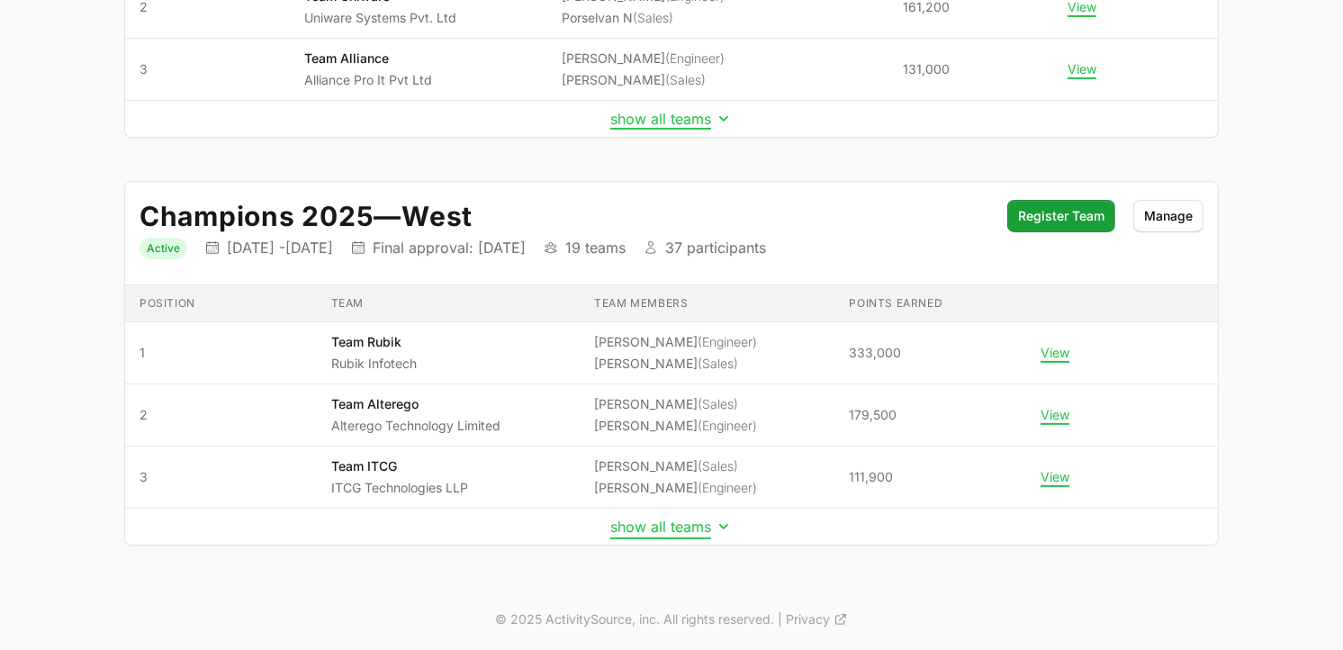
click at [704, 520] on button "show all teams" at bounding box center [671, 527] width 122 height 18
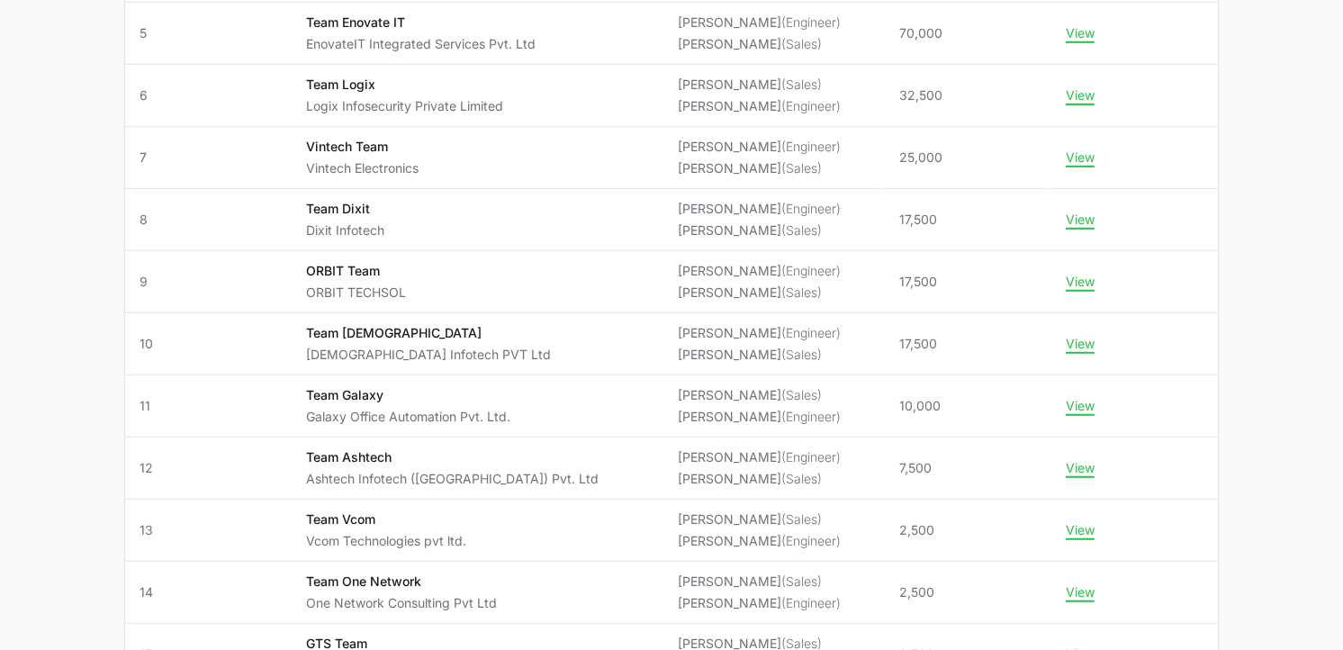
scroll to position [1429, 0]
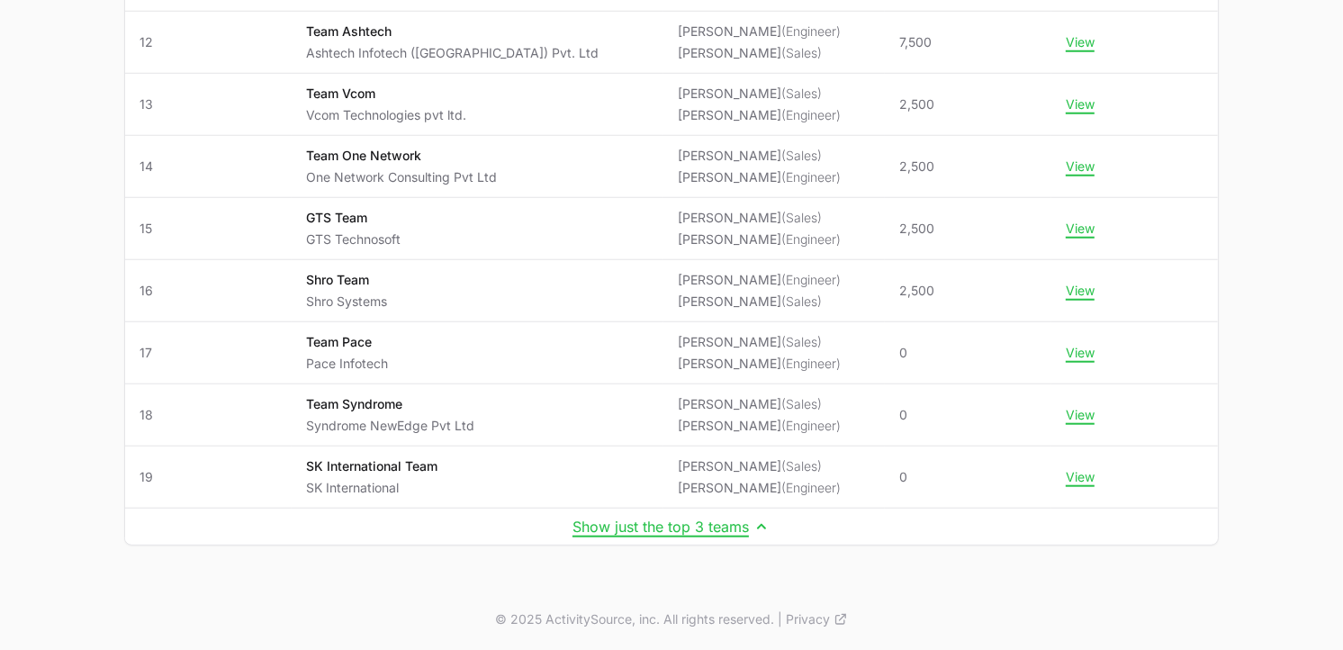
click at [562, 529] on td "Show just the top 3 teams" at bounding box center [671, 527] width 1093 height 37
click at [573, 528] on button "Show just the top 3 teams" at bounding box center [672, 527] width 198 height 18
